Goal: Task Accomplishment & Management: Complete application form

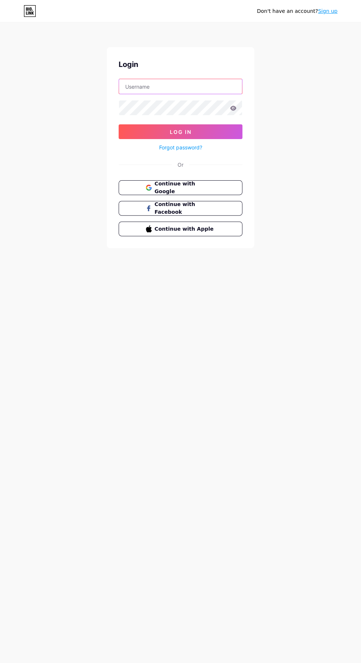
click at [210, 86] on input "text" at bounding box center [180, 86] width 123 height 15
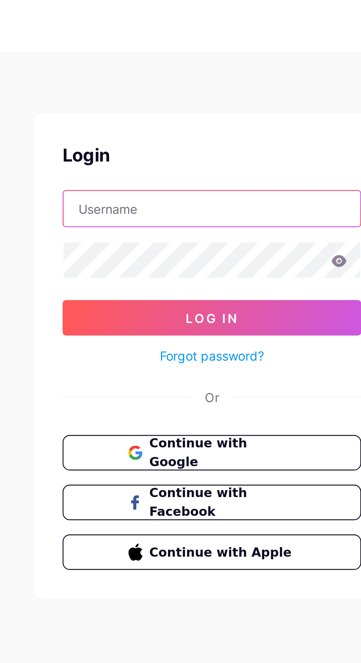
type input "[EMAIL_ADDRESS][DOMAIN_NAME]"
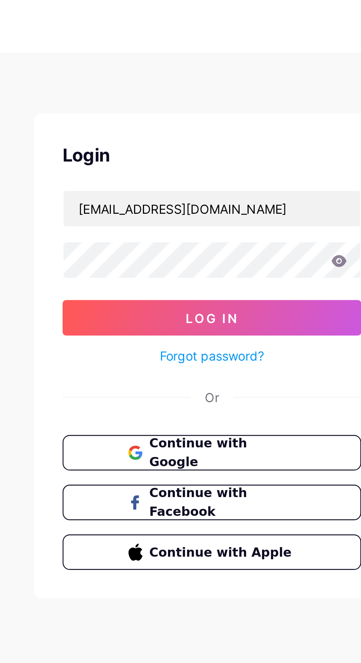
click at [232, 106] on icon at bounding box center [233, 108] width 6 height 5
click at [232, 107] on icon at bounding box center [233, 108] width 6 height 5
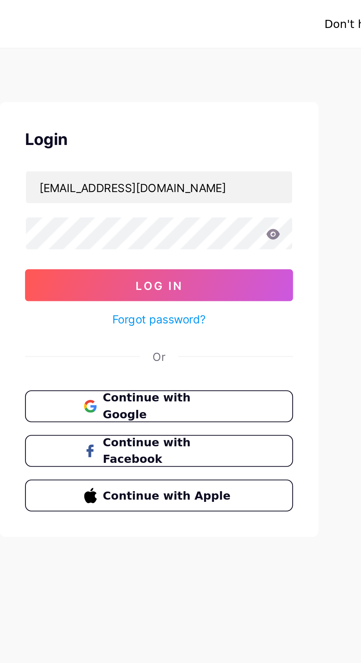
click at [233, 107] on icon at bounding box center [233, 108] width 6 height 5
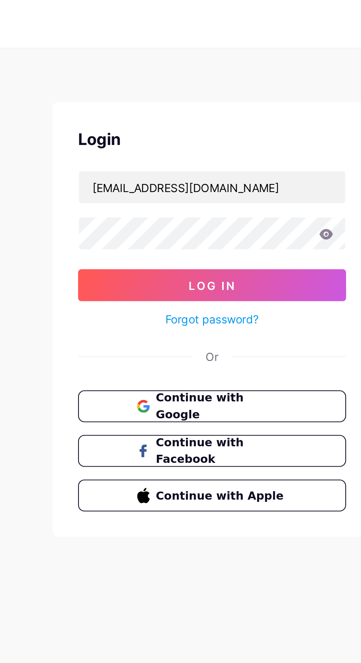
click at [234, 109] on icon at bounding box center [233, 108] width 6 height 5
click at [236, 107] on icon at bounding box center [233, 108] width 6 height 5
click at [233, 107] on icon at bounding box center [233, 108] width 6 height 5
click at [212, 129] on button "Log In" at bounding box center [181, 131] width 124 height 15
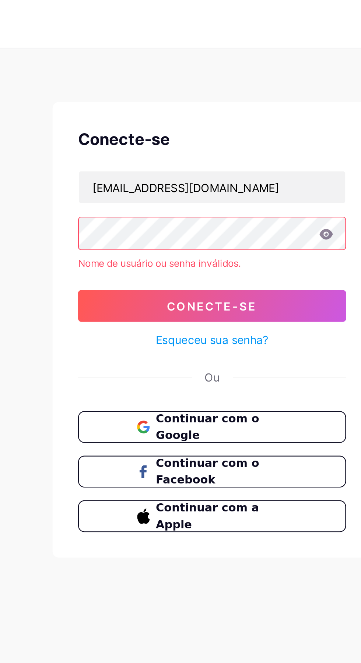
click at [233, 108] on icon at bounding box center [233, 108] width 6 height 5
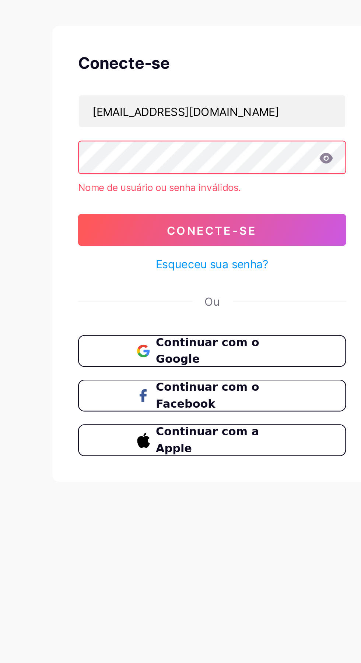
click at [205, 157] on font "Esqueceu sua senha?" at bounding box center [181, 157] width 52 height 6
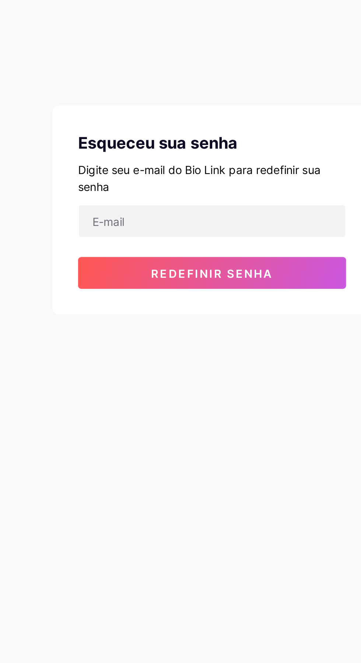
click at [202, 164] on font "Redefinir senha" at bounding box center [180, 161] width 56 height 6
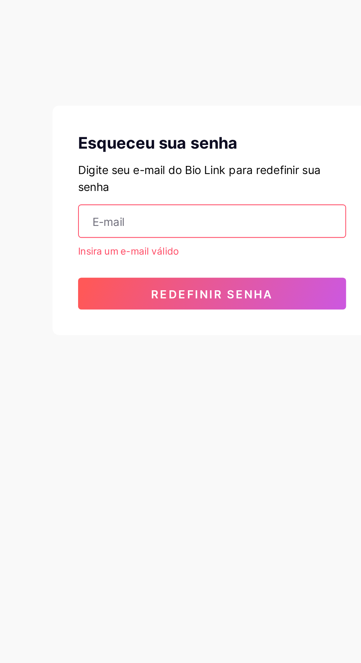
click at [198, 136] on input "email" at bounding box center [180, 137] width 123 height 15
type input "berenicesousa63@gmail.com"
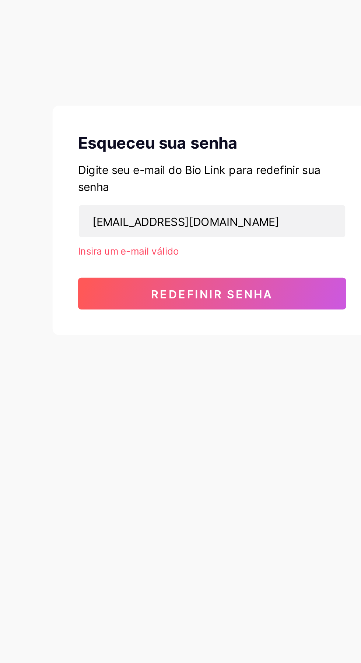
click at [222, 174] on button "Redefinir senha" at bounding box center [181, 170] width 124 height 15
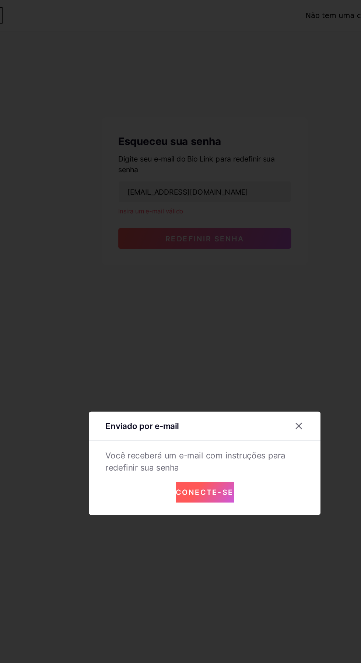
click at [186, 356] on font "Conecte-se" at bounding box center [181, 352] width 42 height 6
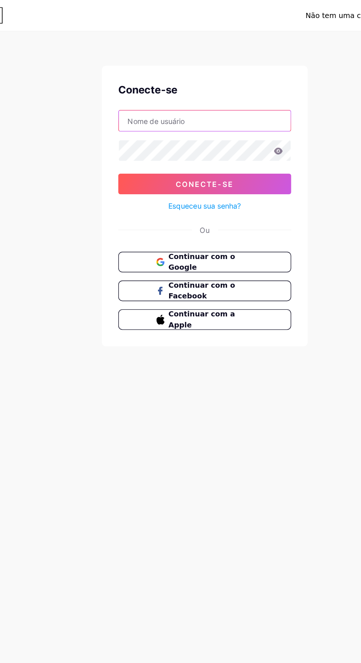
click at [224, 89] on input "text" at bounding box center [180, 86] width 123 height 15
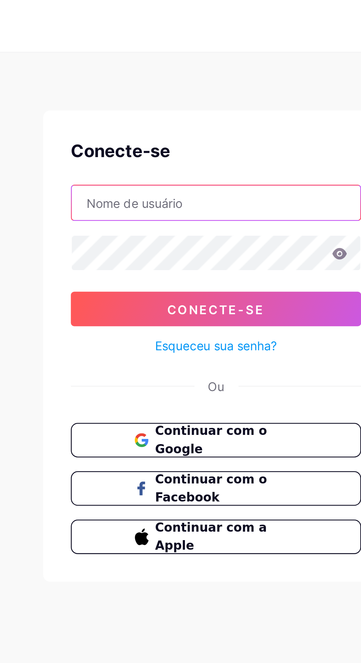
type input "berenicesousa63@gmail.com"
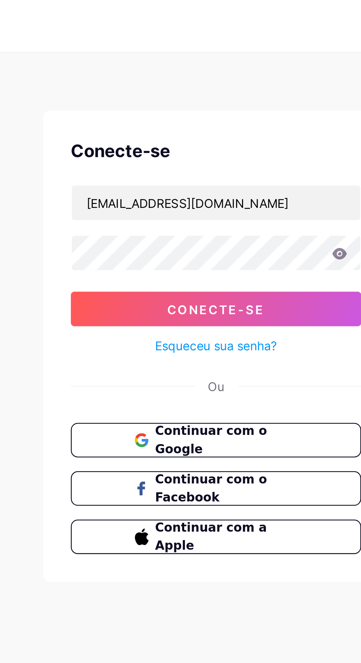
click at [221, 131] on button "Conecte-se" at bounding box center [181, 131] width 124 height 15
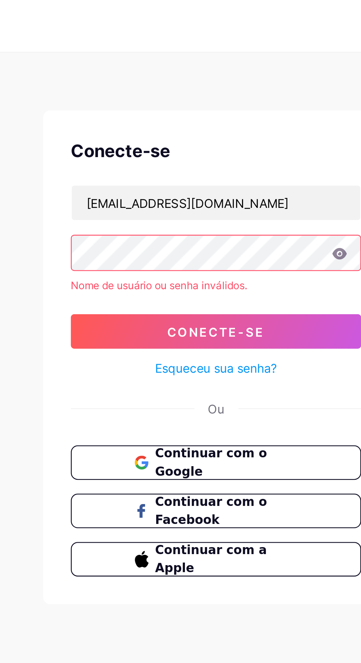
click at [160, 157] on font "Esqueceu sua senha?" at bounding box center [181, 157] width 52 height 6
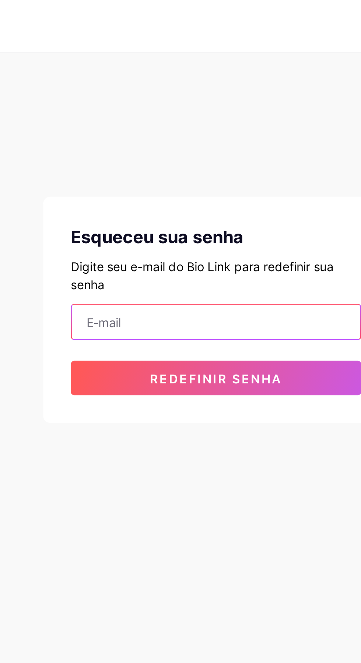
click at [131, 140] on input "email" at bounding box center [180, 137] width 123 height 15
type input "[EMAIL_ADDRESS][DOMAIN_NAME]"
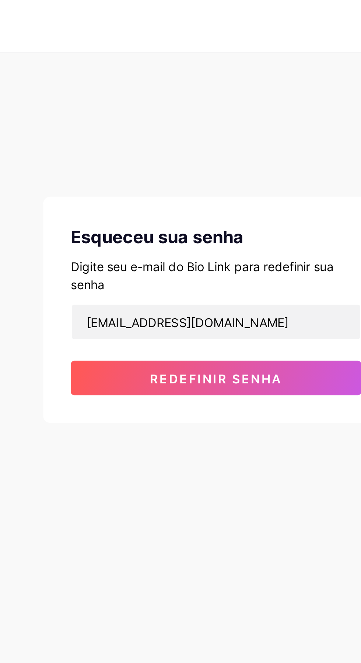
click at [135, 161] on button "Redefinir senha" at bounding box center [181, 161] width 124 height 15
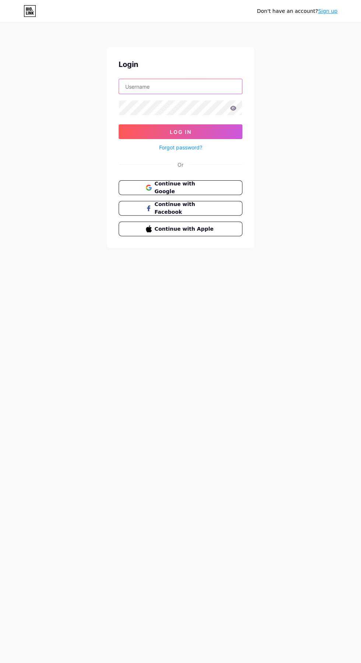
type input "[EMAIL_ADDRESS][DOMAIN_NAME]"
click at [119, 124] on button "Log In" at bounding box center [181, 131] width 124 height 15
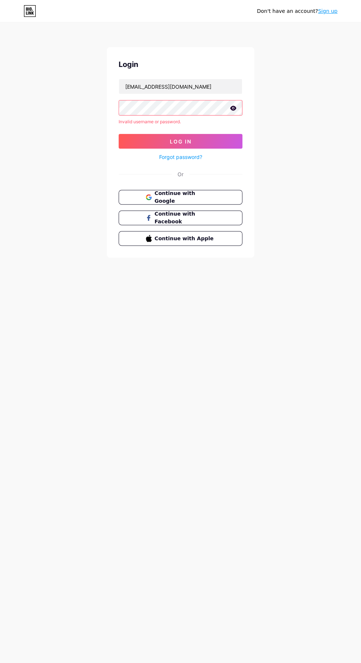
click at [234, 108] on icon at bounding box center [233, 108] width 6 height 5
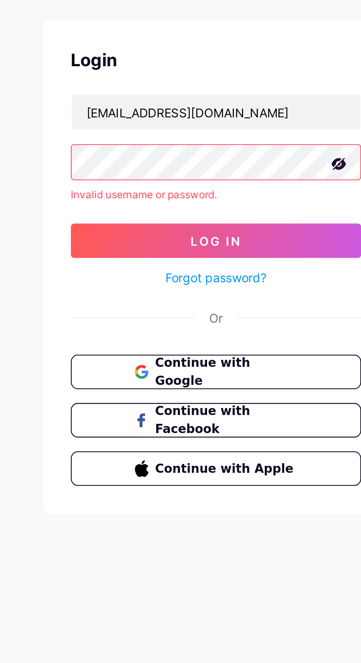
click at [133, 137] on button "Log In" at bounding box center [181, 141] width 124 height 15
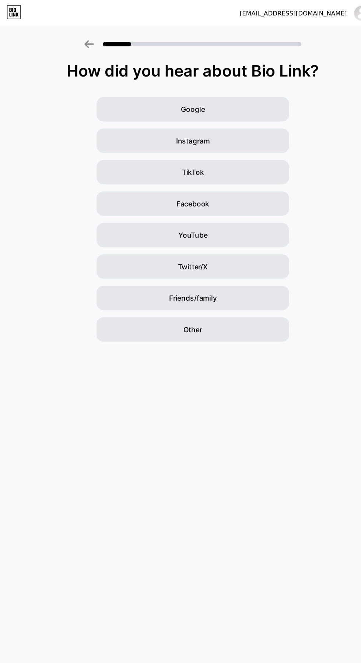
click at [134, 139] on div "TikTok" at bounding box center [180, 145] width 162 height 21
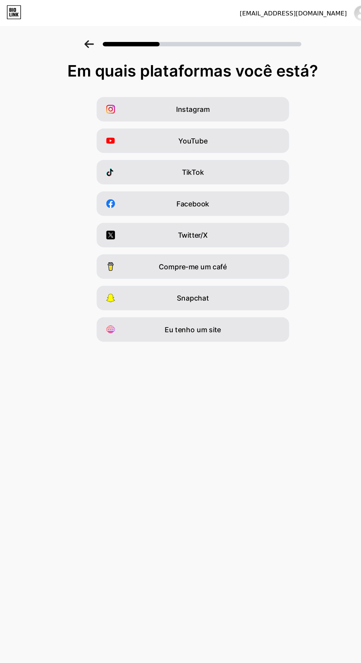
click at [155, 144] on div "TikTok" at bounding box center [180, 145] width 162 height 21
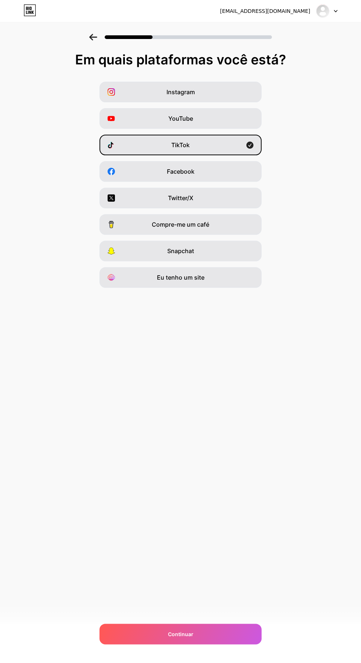
click at [234, 636] on div "Continuar" at bounding box center [180, 634] width 162 height 21
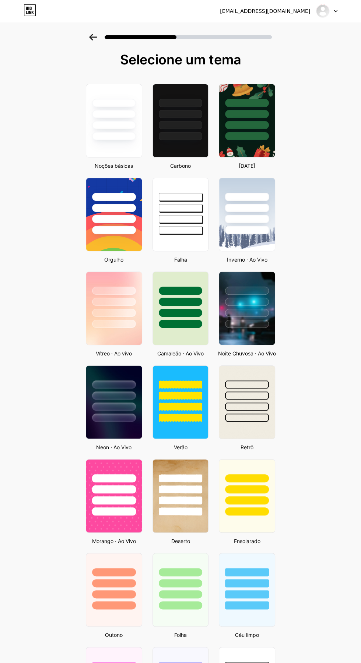
click at [105, 404] on div at bounding box center [114, 407] width 44 height 8
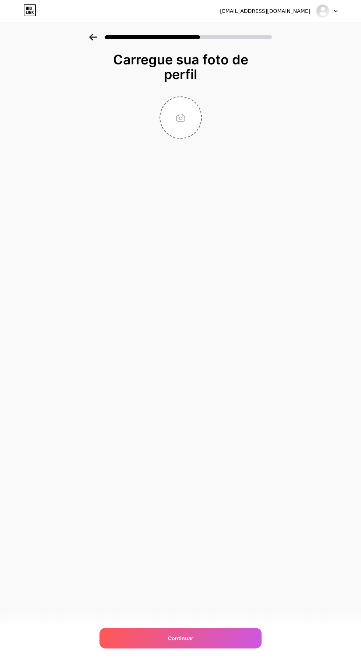
click at [171, 130] on input "file" at bounding box center [180, 117] width 41 height 41
type input "C:\fakepath\file_00000000bf3062309b64f9049270be1e.png"
click at [211, 637] on div "Continuar" at bounding box center [180, 638] width 162 height 21
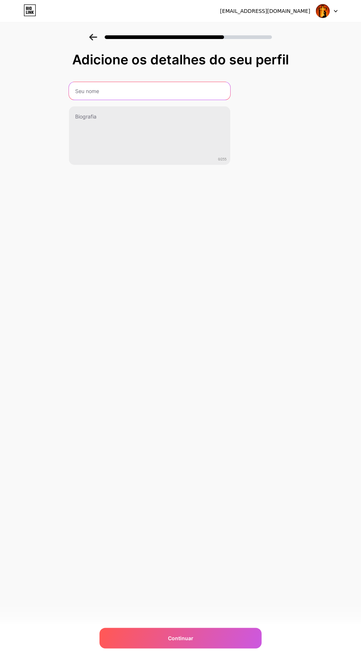
click at [110, 91] on input "text" at bounding box center [149, 91] width 161 height 18
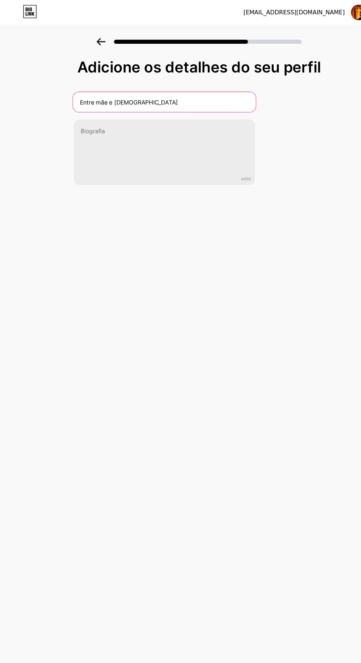
type input "Entre mãe e [DEMOGRAPHIC_DATA]"
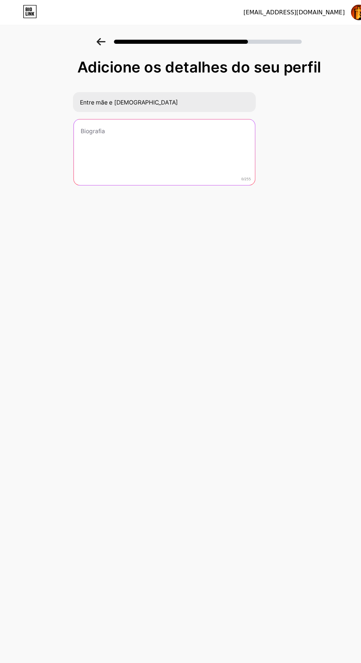
click at [92, 139] on textarea at bounding box center [149, 135] width 161 height 59
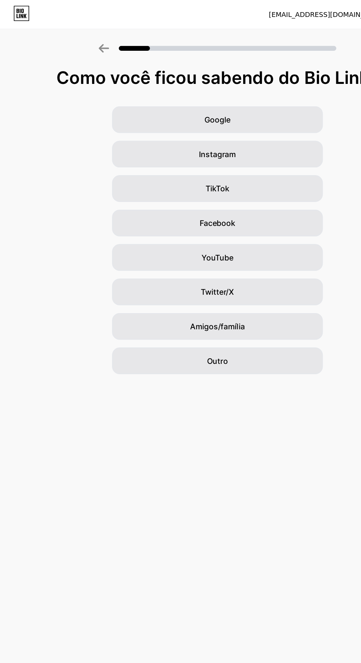
click at [226, 142] on div "TikTok" at bounding box center [180, 145] width 162 height 21
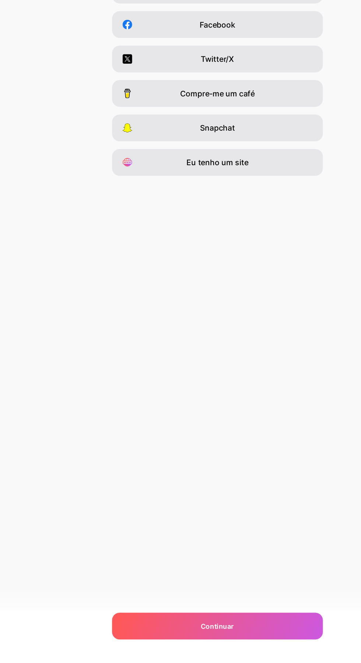
scroll to position [58, 0]
click at [197, 637] on div "Continuar" at bounding box center [180, 634] width 162 height 21
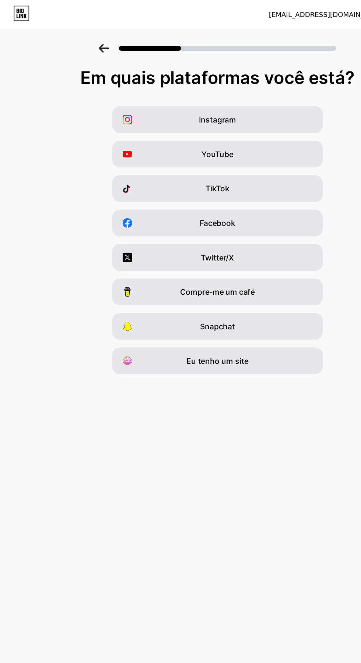
scroll to position [0, 0]
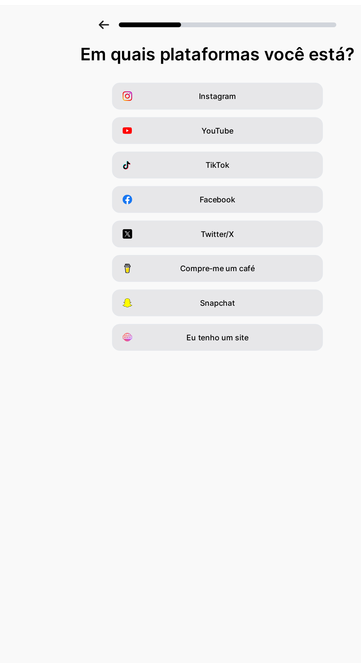
click at [204, 151] on div "TikTok" at bounding box center [180, 145] width 162 height 21
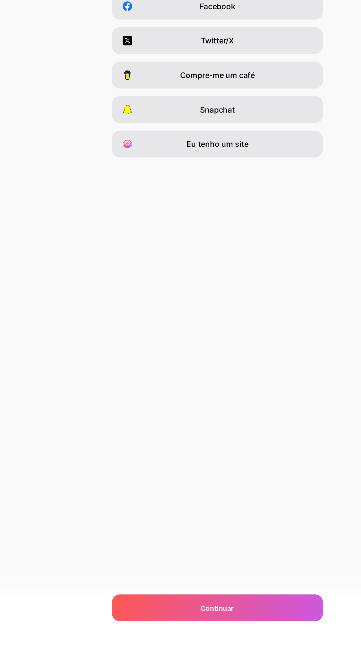
click at [201, 645] on div "Continuar" at bounding box center [180, 634] width 162 height 21
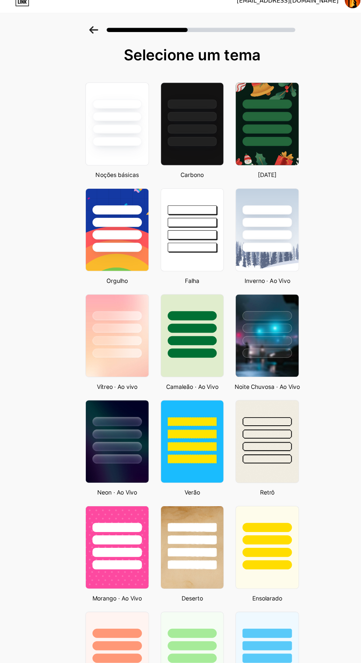
click at [116, 398] on div at bounding box center [114, 396] width 44 height 8
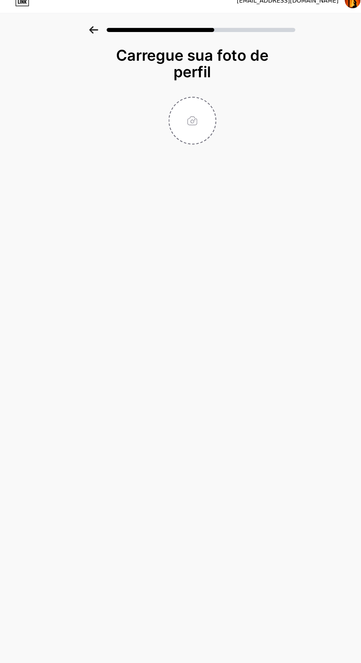
click at [185, 122] on input "file" at bounding box center [180, 117] width 41 height 41
type input "C:\fakepath\file_00000000bf3062309b64f9049270be1e.png"
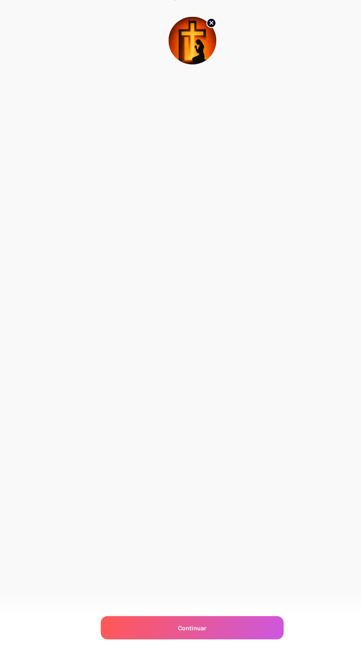
click at [204, 649] on div "Continuar" at bounding box center [180, 638] width 162 height 21
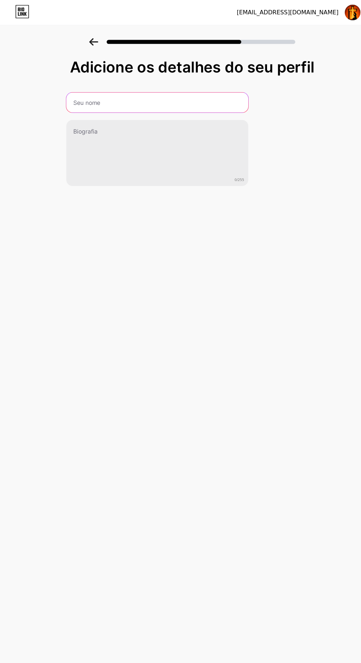
click at [179, 88] on input "text" at bounding box center [149, 91] width 161 height 18
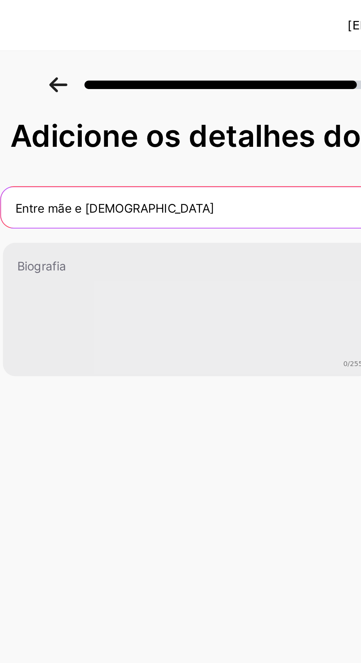
type input "Entre mãe e Deus"
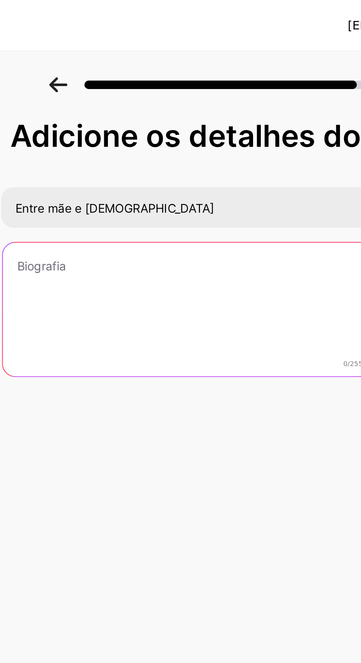
click at [84, 119] on textarea at bounding box center [149, 135] width 161 height 59
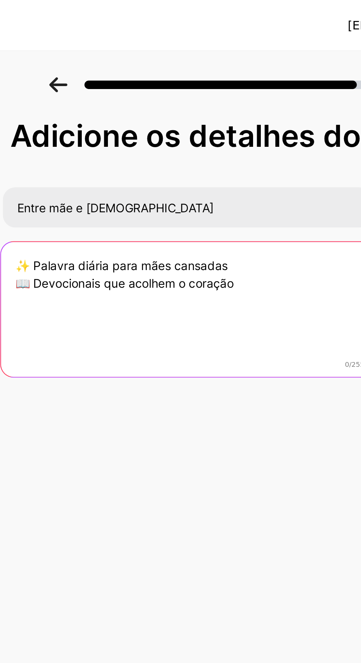
click at [180, 114] on textarea "✨ Palavra diária para mães cansadas 📖 Devocionais que acolhem o coração" at bounding box center [149, 136] width 163 height 60
click at [151, 124] on textarea "✨ Palavra diária para mães cansadas 📖 Devocionais que acolhem o coração" at bounding box center [149, 136] width 163 height 60
click at [176, 125] on textarea "✨ Palavra diária para mães cansadas 📖 Devocionais que acolhem o coração" at bounding box center [149, 136] width 163 height 60
click at [75, 134] on textarea "✨ Palavra diária para mães cansadas 📖 Devocionais que acolhem o coração 30 Dias…" at bounding box center [149, 136] width 163 height 60
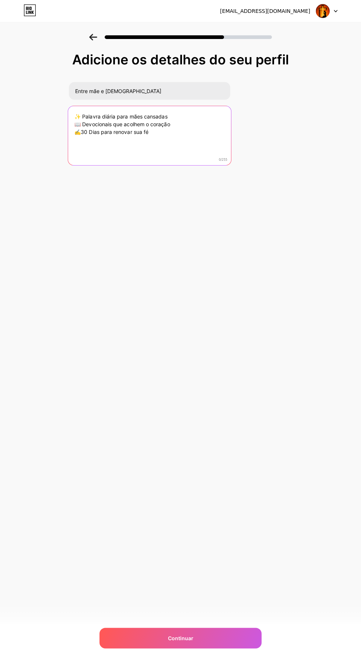
type textarea "✨ Palavra diária para mães cansadas 📖 Devocionais que acolhem o coração ✍️30 Di…"
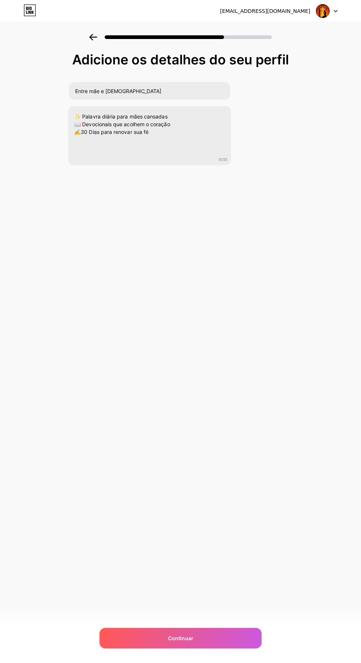
click at [226, 640] on div "Continuar" at bounding box center [180, 638] width 162 height 21
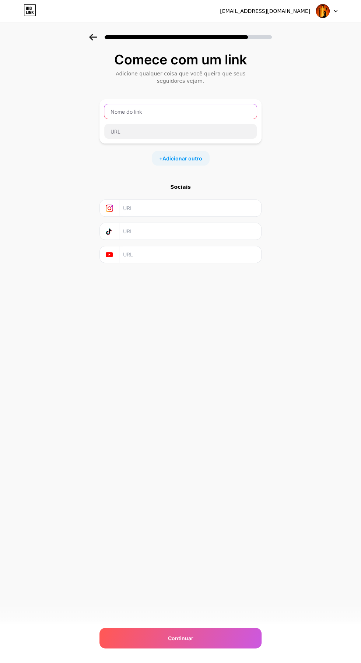
click at [134, 109] on input "text" at bounding box center [180, 111] width 152 height 15
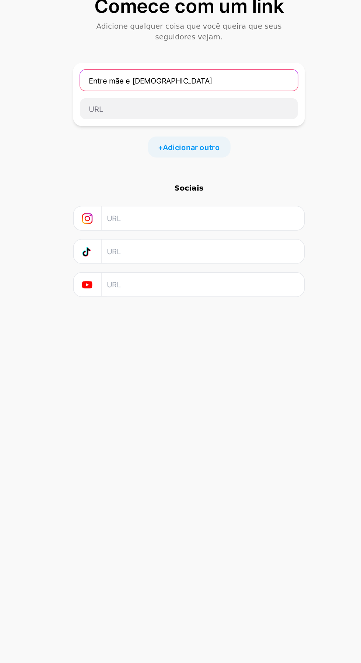
type input "Entre mãe e Deus"
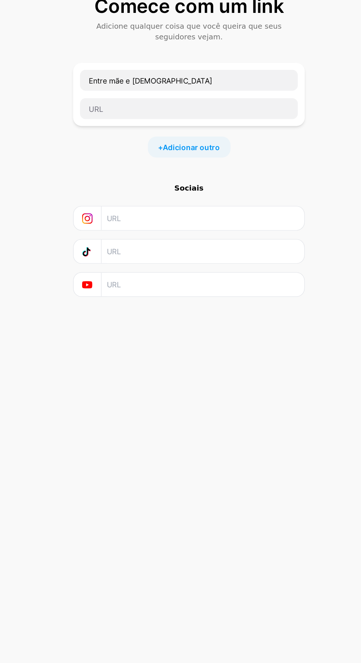
click at [128, 232] on input "text" at bounding box center [190, 231] width 134 height 17
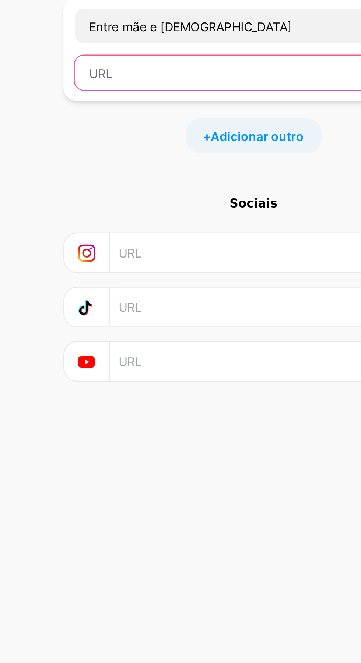
click at [123, 132] on input "text" at bounding box center [180, 131] width 152 height 15
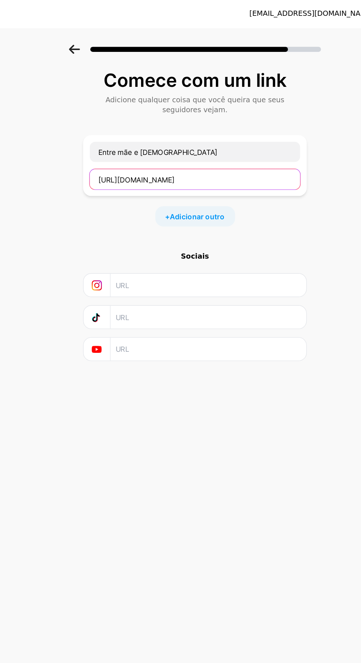
type input "https://pay.kiwify.com.br/OGa5TKM"
click at [165, 156] on font "Adicionar outro" at bounding box center [182, 158] width 40 height 6
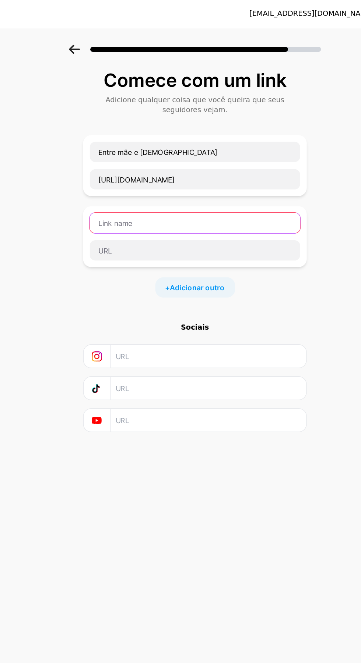
click at [121, 163] on input "text" at bounding box center [180, 163] width 152 height 15
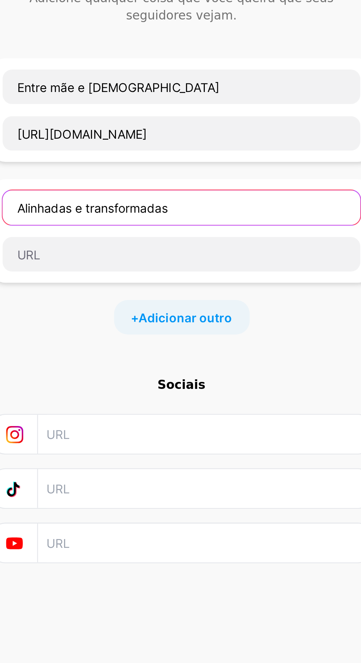
type input "Alinhadas e transformadas"
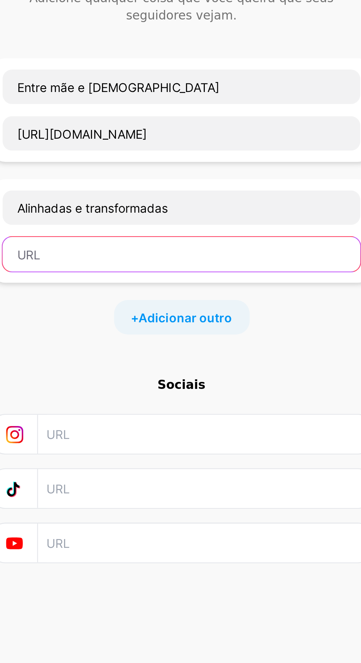
click at [124, 182] on input "text" at bounding box center [180, 183] width 152 height 15
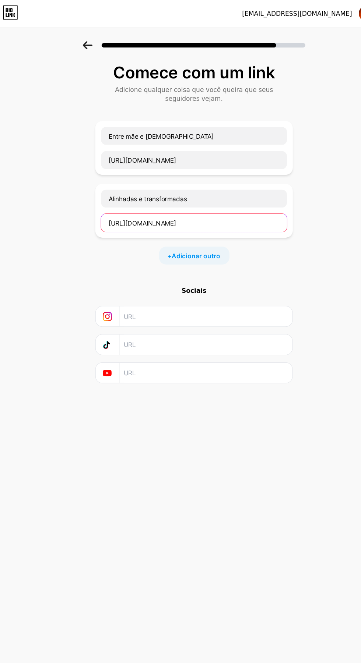
type input "https://pay.cakto.com.br/pt6rcdp_373051?affiliate=G2VCWd"
click at [104, 281] on div at bounding box center [110, 283] width 20 height 17
click at [138, 285] on input "text" at bounding box center [190, 283] width 134 height 17
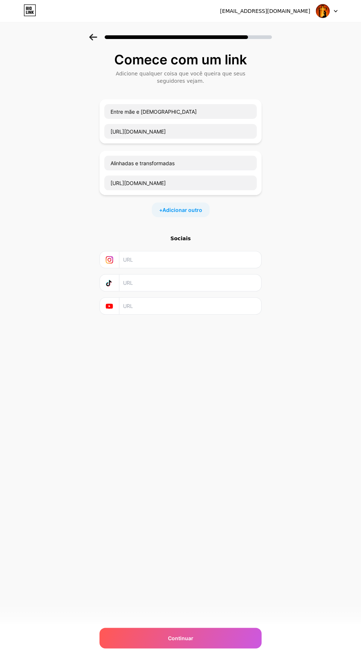
click at [222, 637] on div "Continuar" at bounding box center [180, 638] width 162 height 21
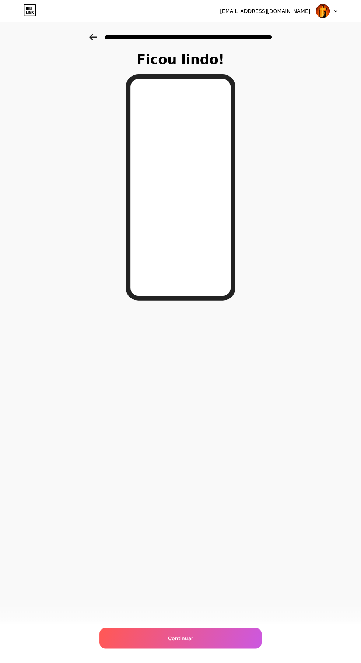
click at [93, 37] on icon at bounding box center [93, 37] width 8 height 7
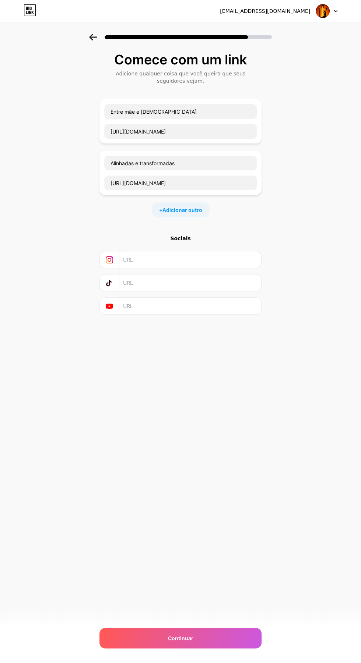
click at [93, 37] on icon at bounding box center [93, 37] width 8 height 7
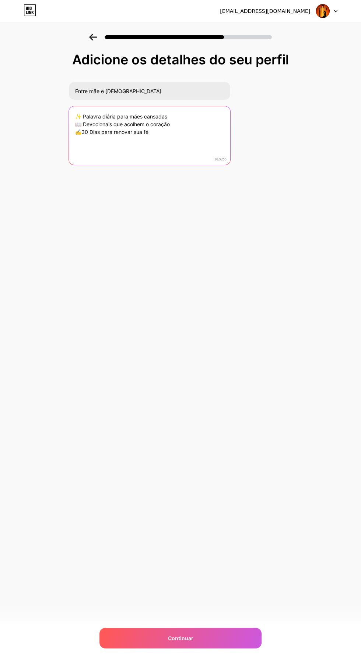
click at [160, 133] on textarea "✨ Palavra diária para mães cansadas 📖 Devocionais que acolhem o coração ✍️30 Di…" at bounding box center [149, 135] width 161 height 59
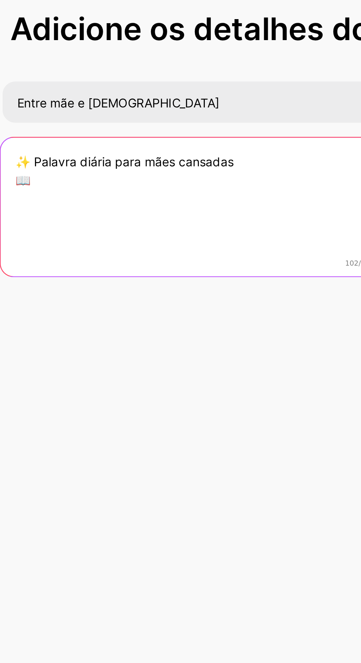
click at [176, 120] on textarea "✨ Palavra diária para mães cansadas 📖" at bounding box center [149, 136] width 163 height 60
click at [176, 116] on textarea "✨ Palavra diária para mães cansadas 📖" at bounding box center [149, 136] width 163 height 60
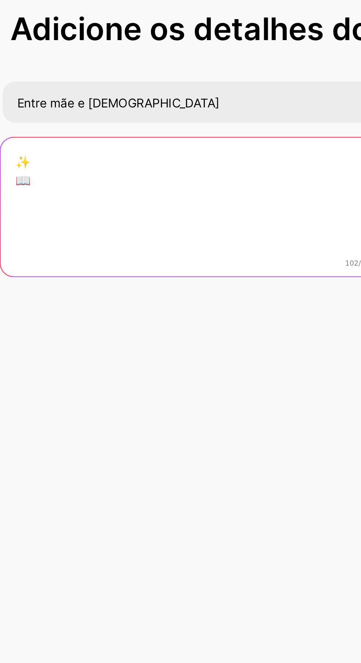
paste textarea "https://pay.cakto.com.br/pt6rcdp_373051?affiliate=G2VCWd"
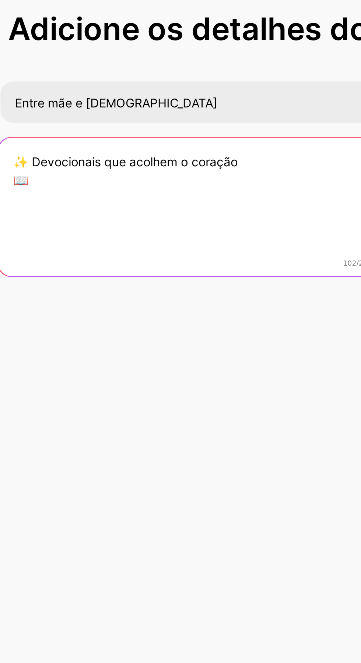
click at [84, 125] on textarea "✨ Devocionais que acolhem o coração 📖" at bounding box center [149, 136] width 163 height 60
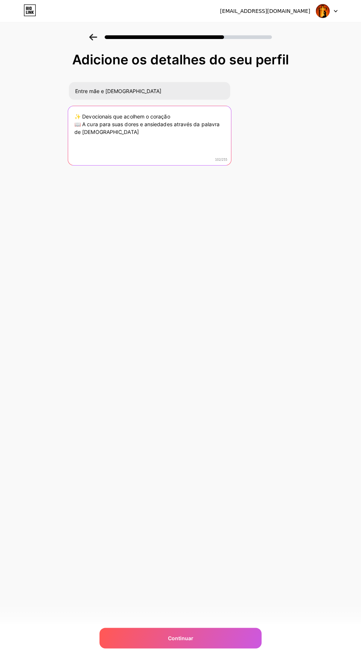
scroll to position [2, 0]
type textarea "✨ Devocionais que acolhem o coração 📖 A cura para suas dores e ansiedades atrav…"
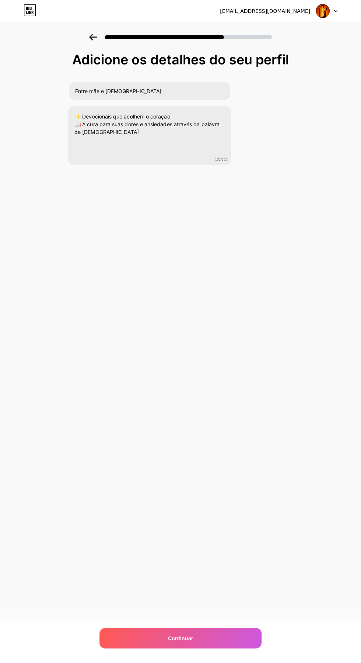
click at [227, 628] on div "Continuar" at bounding box center [180, 638] width 162 height 21
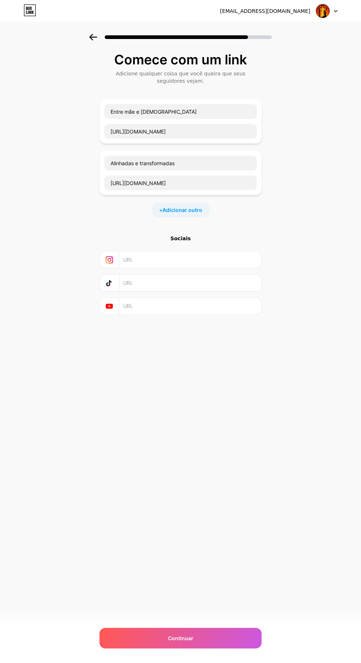
click at [221, 645] on div "Continuar" at bounding box center [180, 638] width 162 height 21
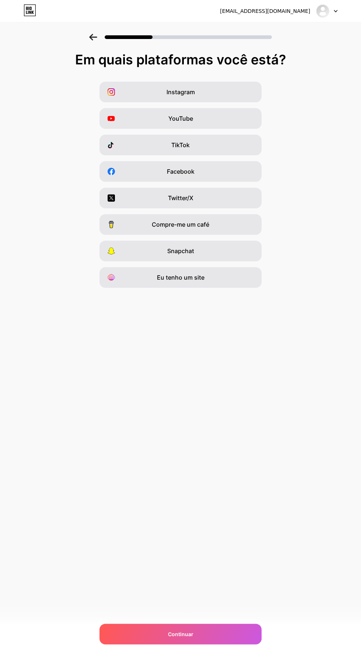
click at [218, 145] on div "TikTok" at bounding box center [180, 145] width 162 height 21
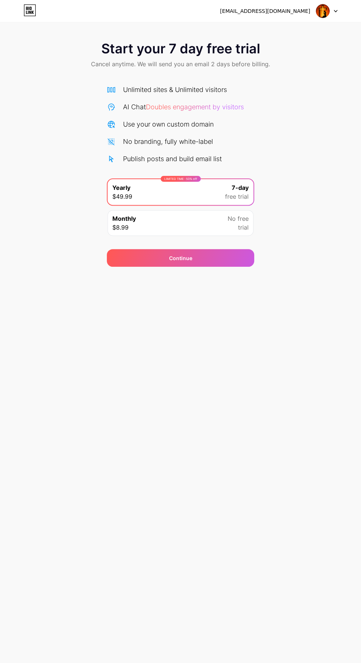
click at [335, 11] on icon at bounding box center [335, 11] width 4 height 3
click at [299, 24] on li "Logout" at bounding box center [291, 30] width 91 height 20
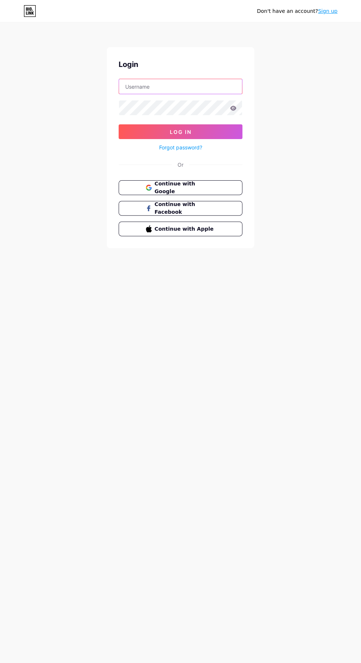
click at [203, 86] on input "text" at bounding box center [180, 86] width 123 height 15
type input "[EMAIL_ADDRESS][DOMAIN_NAME]"
click at [119, 124] on button "Log In" at bounding box center [181, 131] width 124 height 15
click at [233, 108] on icon at bounding box center [233, 108] width 6 height 5
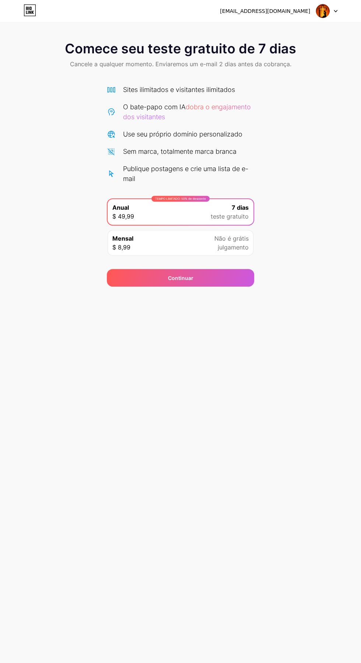
click at [243, 90] on div "Sites ilimitados e visitantes ilimitados" at bounding box center [180, 90] width 147 height 10
click at [187, 90] on font "Sites ilimitados e visitantes ilimitados" at bounding box center [179, 90] width 112 height 8
click at [194, 95] on div "Sites ilimitados e visitantes ilimitados O bate-papo com IA dobra o engajamento…" at bounding box center [180, 134] width 147 height 99
click at [236, 246] on font "julgamento" at bounding box center [233, 247] width 31 height 7
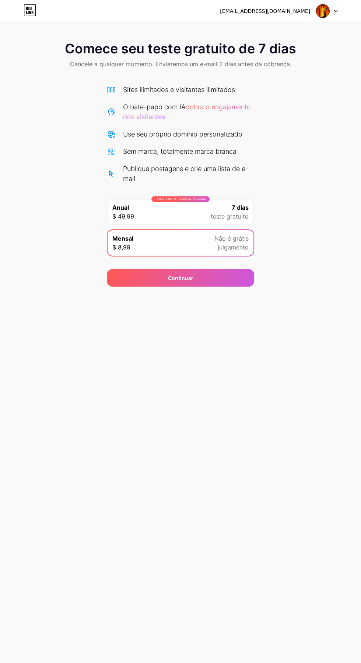
click at [251, 208] on div "TEMPO LIMITADO: 50% de desconto Anual $ 49,99 7 dias teste gratuito" at bounding box center [180, 212] width 146 height 26
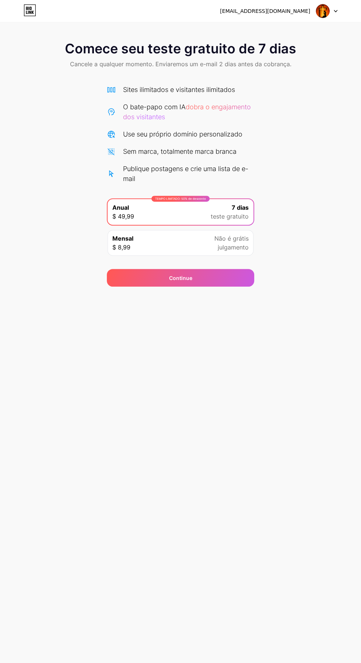
click at [236, 278] on div "Continue" at bounding box center [180, 278] width 147 height 18
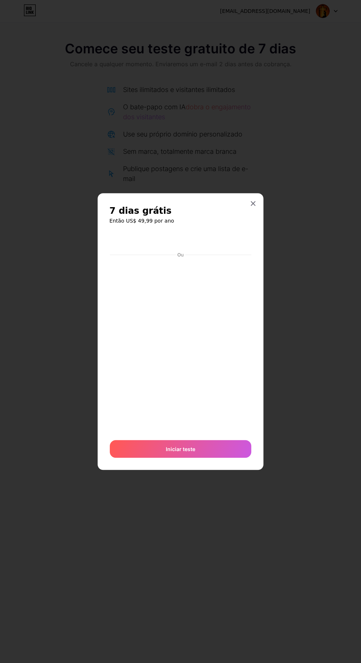
click at [254, 206] on icon at bounding box center [253, 204] width 6 height 6
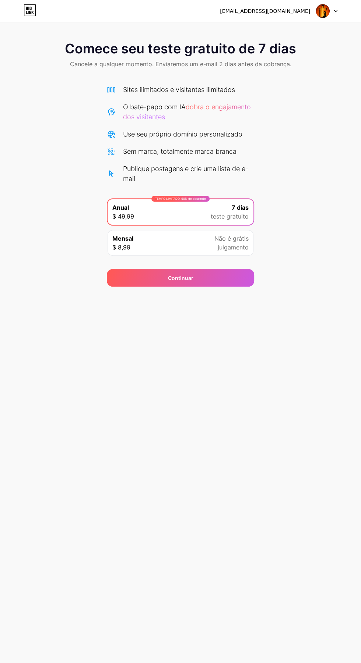
click at [248, 247] on div "Mensal $ 8,99 Não é grátis julgamento" at bounding box center [180, 243] width 146 height 26
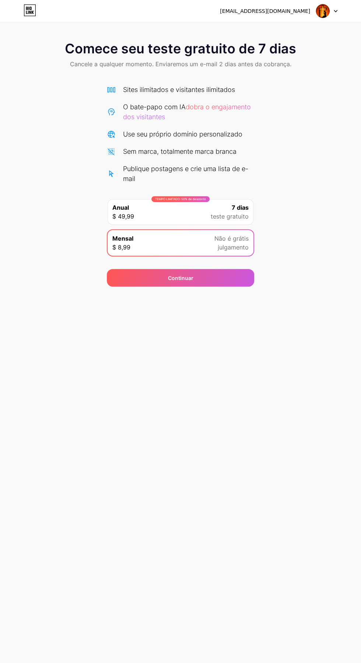
click at [226, 273] on div "Continuar" at bounding box center [180, 278] width 147 height 18
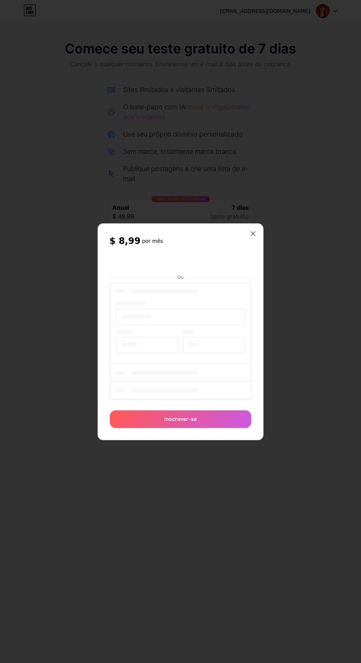
click at [261, 257] on div "$ 8,99 por mês Ou Inscrever-se" at bounding box center [181, 331] width 166 height 217
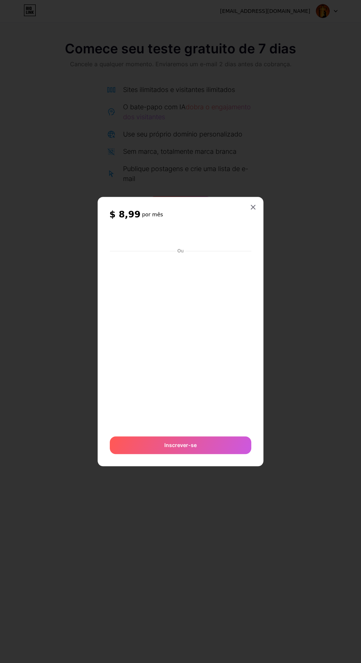
click at [261, 257] on div "$ 8,99 por mês Ou Inscrever-se" at bounding box center [181, 331] width 166 height 269
click at [261, 232] on div "$ 8,99 por mês Ou Inscrever-se" at bounding box center [181, 331] width 166 height 269
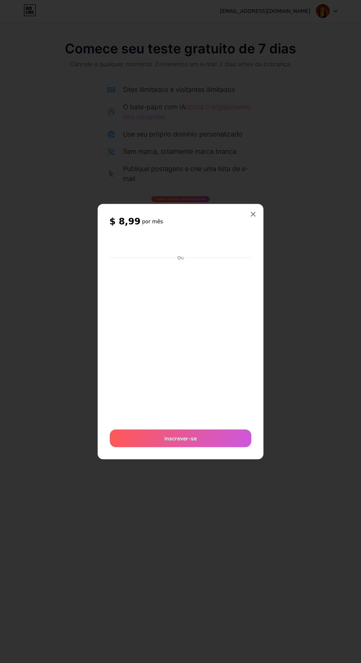
click at [261, 245] on div "$ 8,99 por mês Ou Inscrever-se" at bounding box center [181, 331] width 166 height 255
click at [259, 238] on div "$ 8,99 por mês Ou Inscrever-se" at bounding box center [181, 331] width 166 height 255
click at [254, 217] on icon at bounding box center [253, 214] width 6 height 6
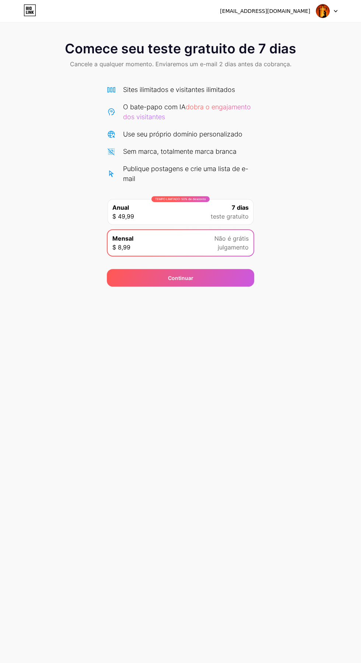
click at [302, 8] on font "[EMAIL_ADDRESS][DOMAIN_NAME]" at bounding box center [265, 11] width 90 height 6
click at [335, 11] on icon at bounding box center [335, 11] width 4 height 3
